Goal: Task Accomplishment & Management: Manage account settings

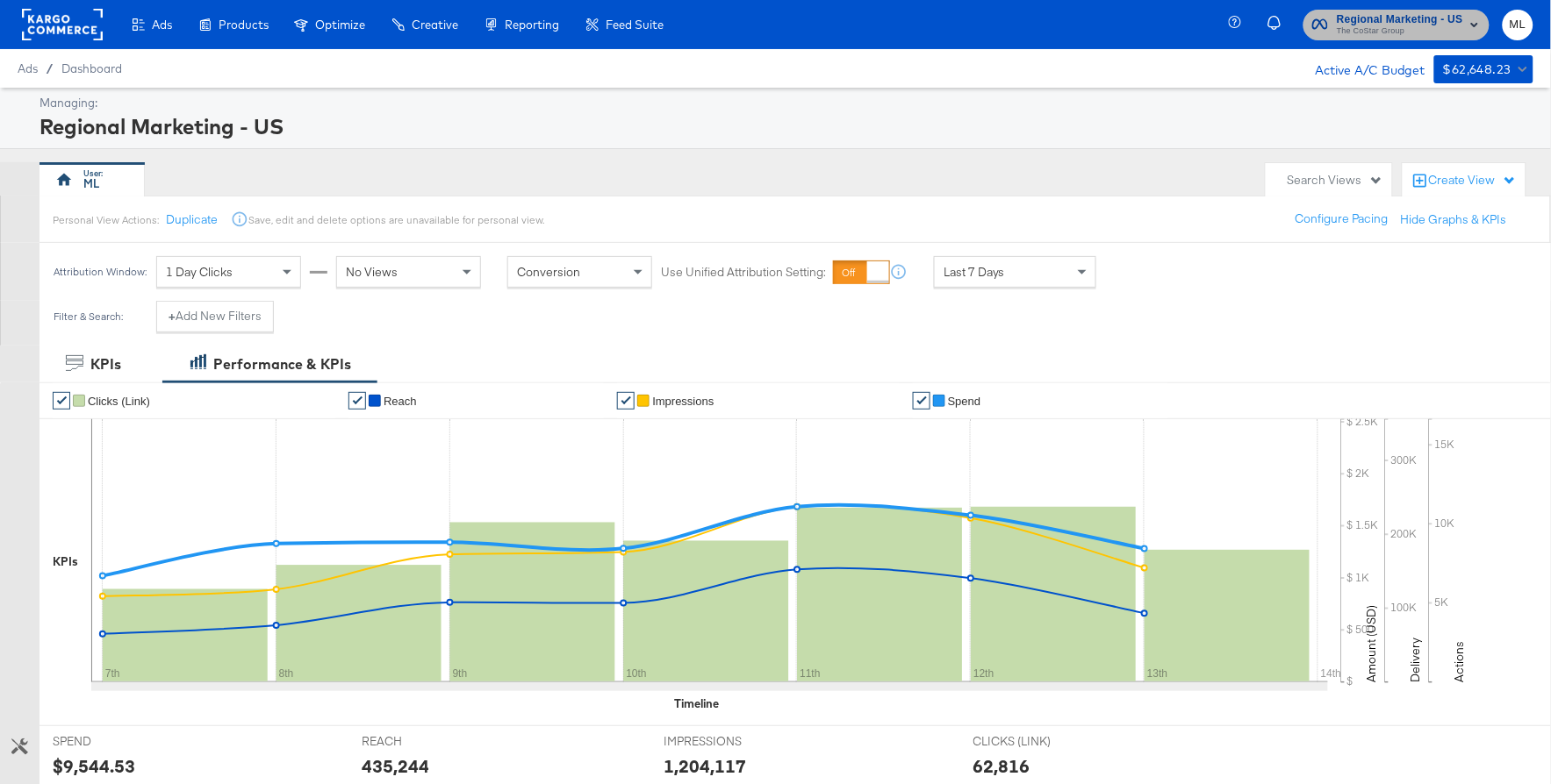
click at [1408, 23] on span "Regional Marketing - US" at bounding box center [1399, 19] width 126 height 18
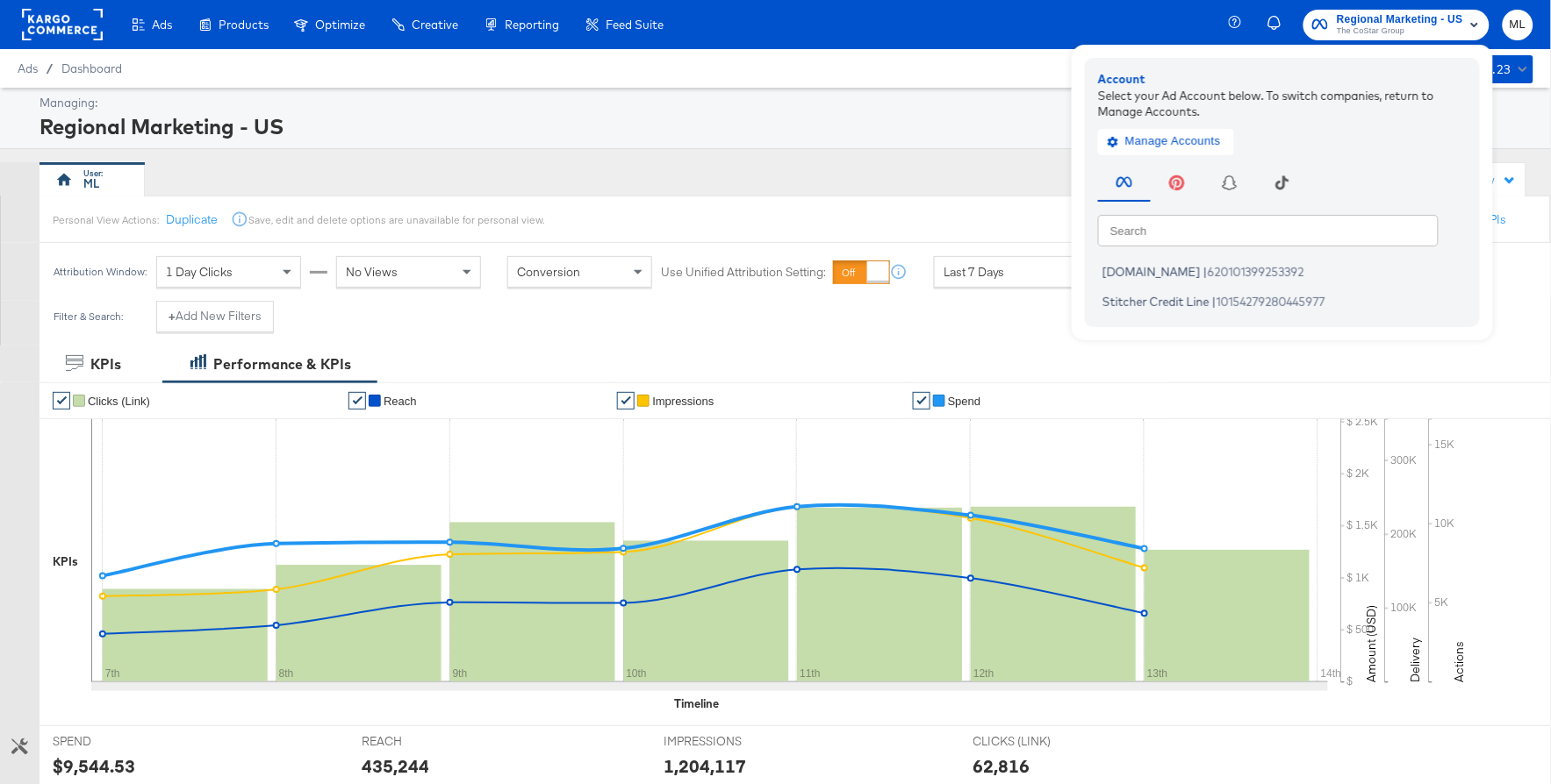
click at [766, 33] on div "Ads Ads Dashboard Main dashboard for Media Buying. New Campaign Create a new ca…" at bounding box center [776, 25] width 1551 height 49
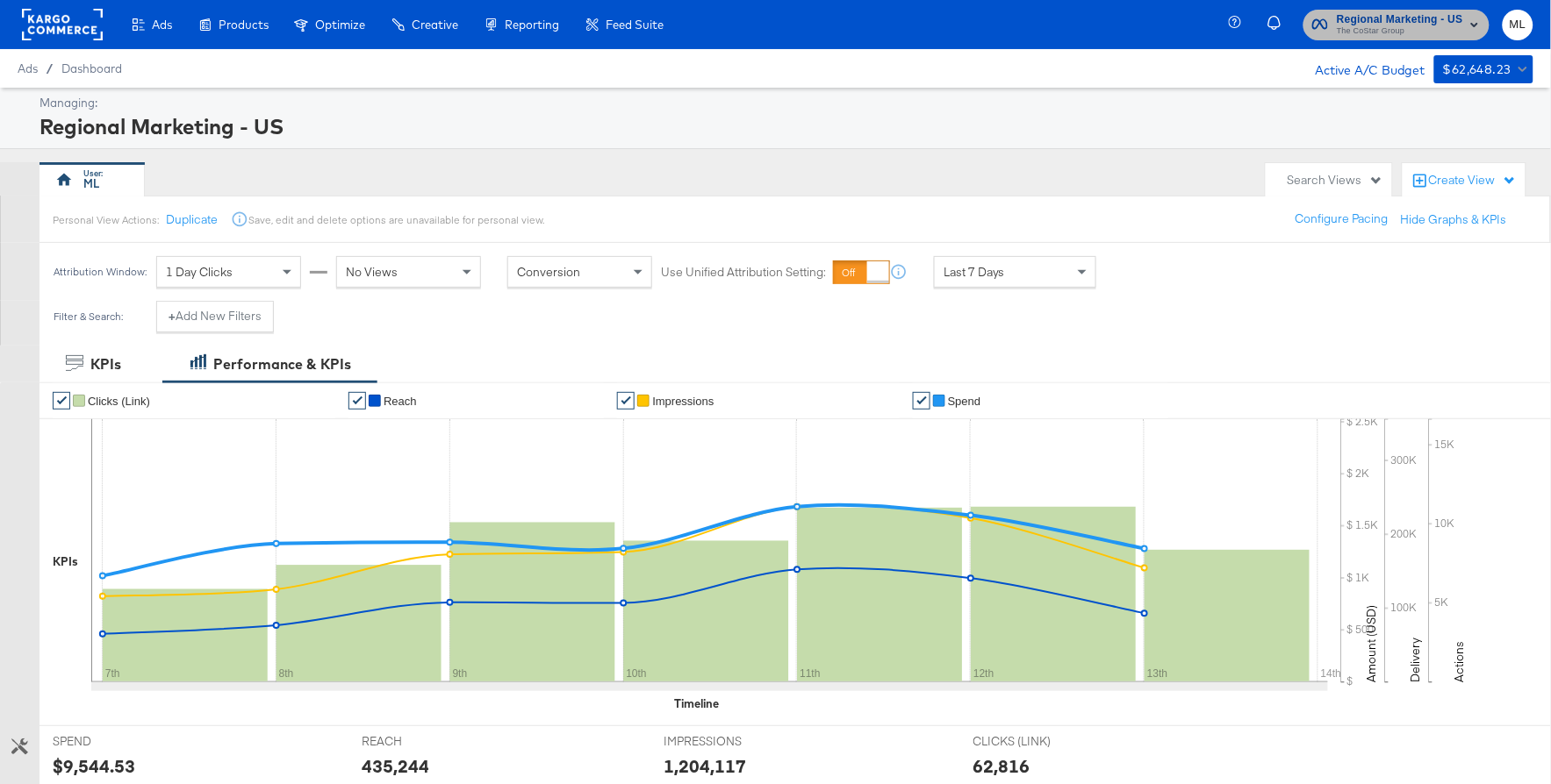
click at [1399, 17] on span "Regional Marketing - US" at bounding box center [1399, 19] width 126 height 18
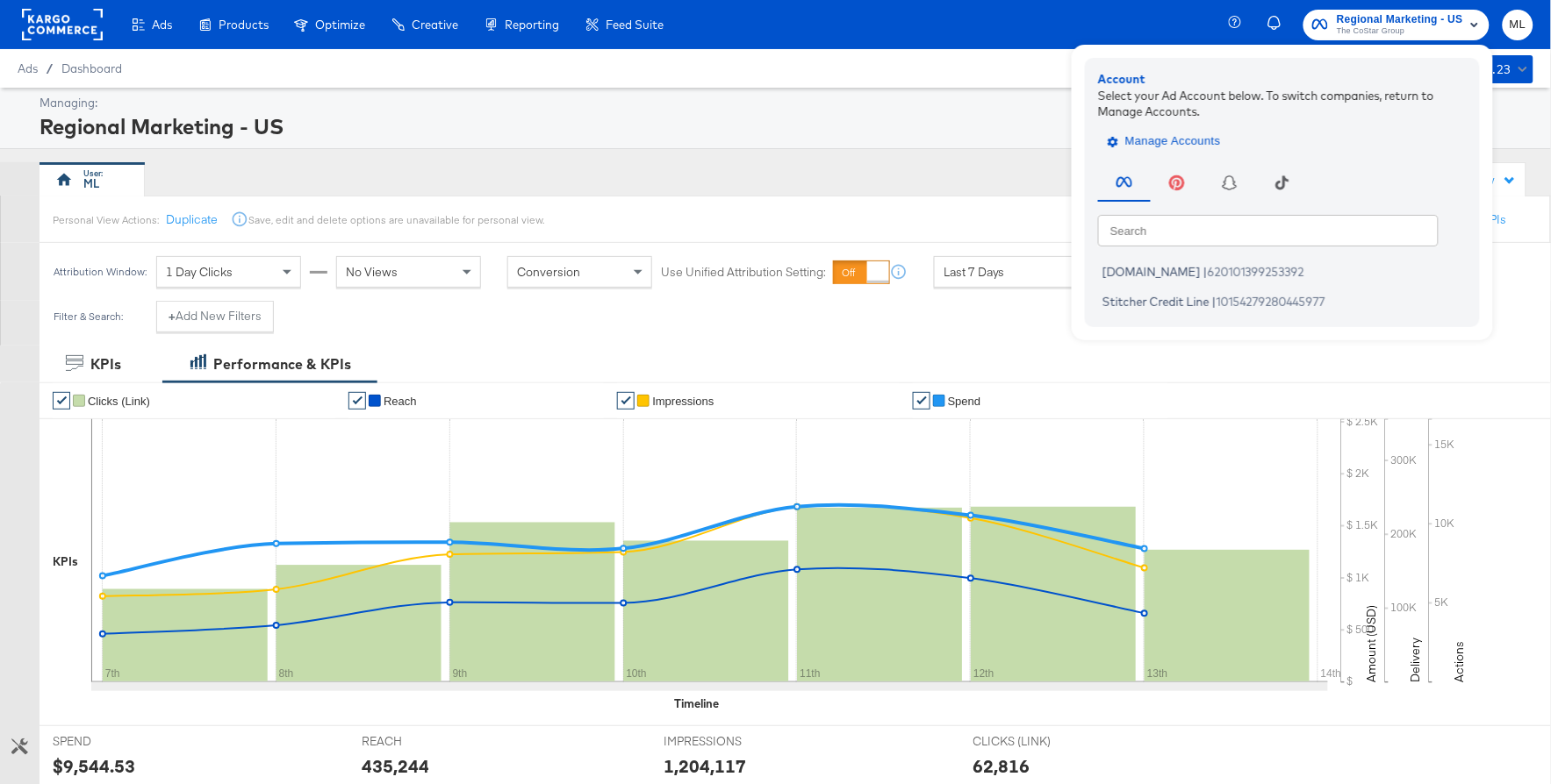
click at [1173, 141] on span "Manage Accounts" at bounding box center [1165, 141] width 109 height 20
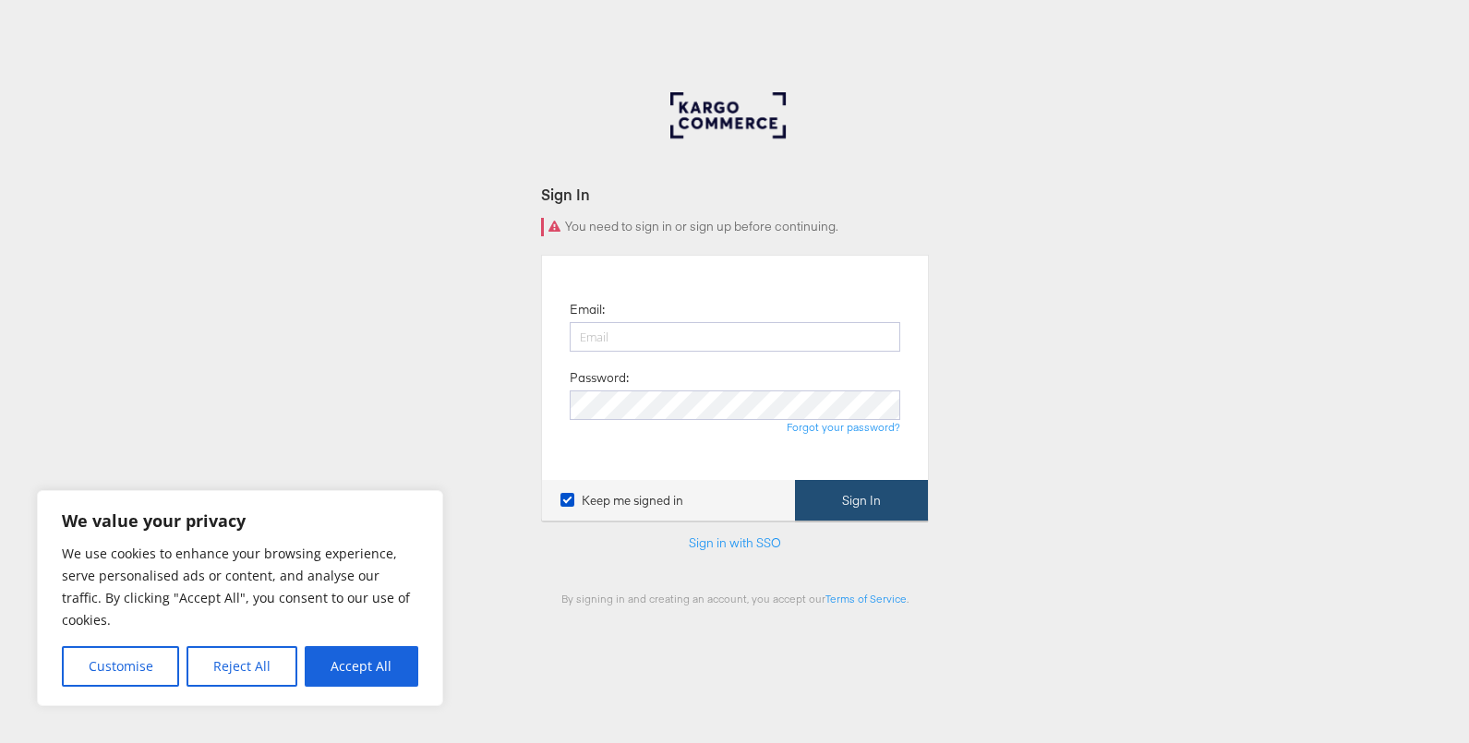
type input "[DOMAIN_NAME][EMAIL_ADDRESS][DOMAIN_NAME]"
drag, startPoint x: 894, startPoint y: 495, endPoint x: 1296, endPoint y: 498, distance: 402.6
click at [894, 494] on button "Sign In" at bounding box center [861, 501] width 133 height 42
